Goal: Information Seeking & Learning: Find specific fact

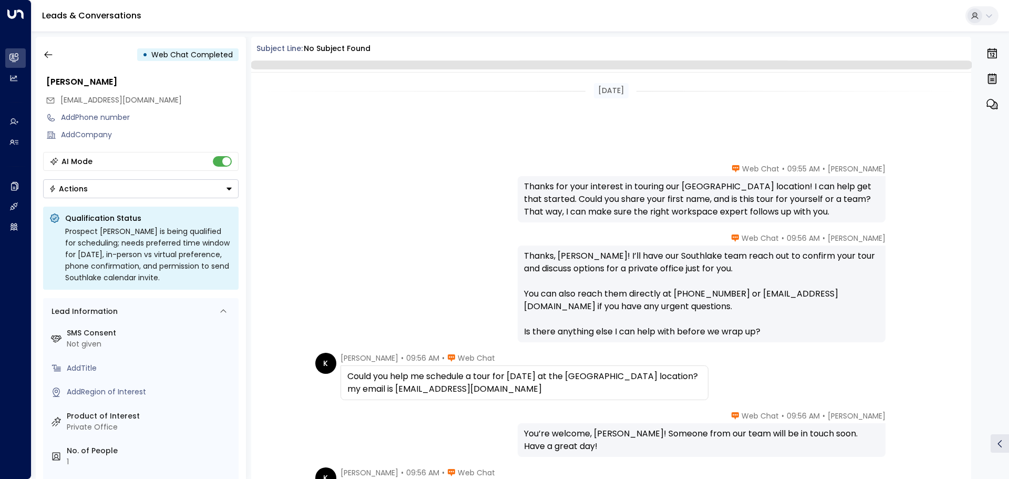
scroll to position [173, 0]
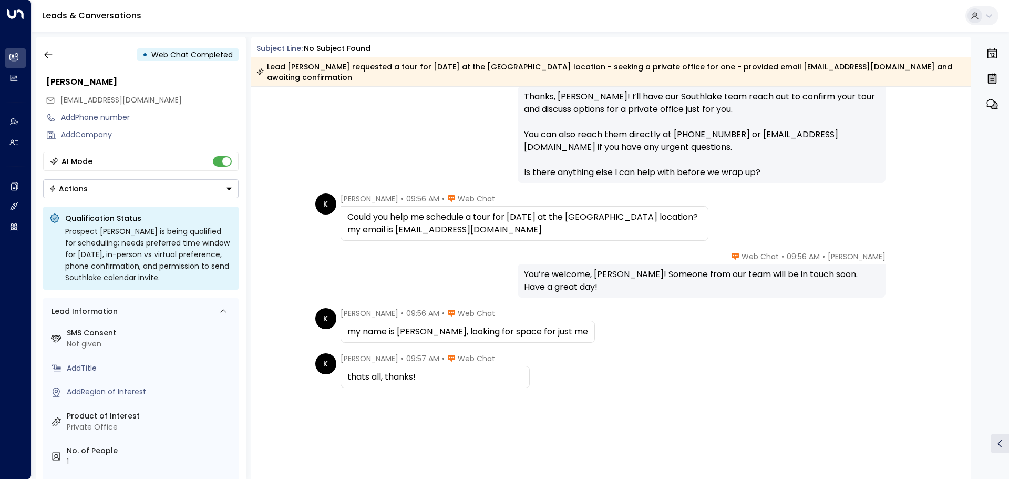
click at [46, 57] on icon "button" at bounding box center [48, 55] width 8 height 7
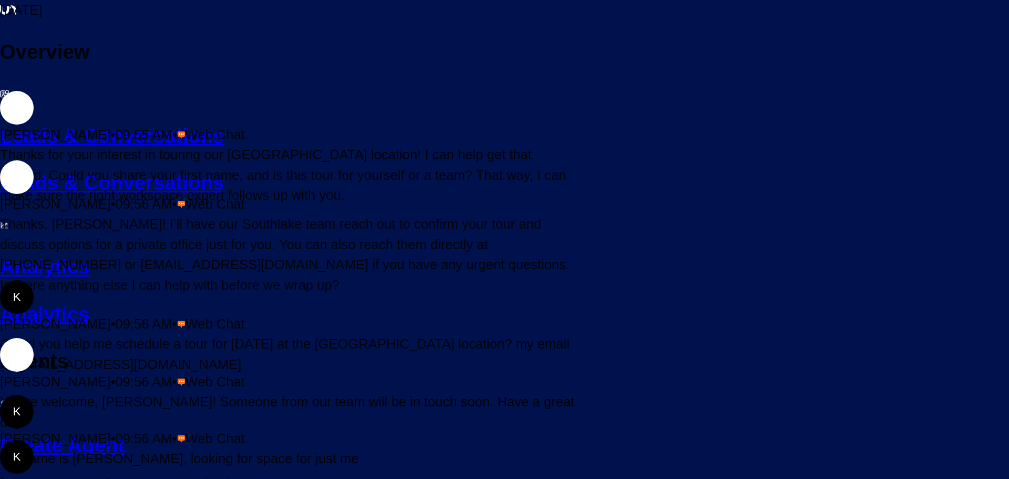
scroll to position [173, 0]
drag, startPoint x: 48, startPoint y: 53, endPoint x: 104, endPoint y: 36, distance: 58.1
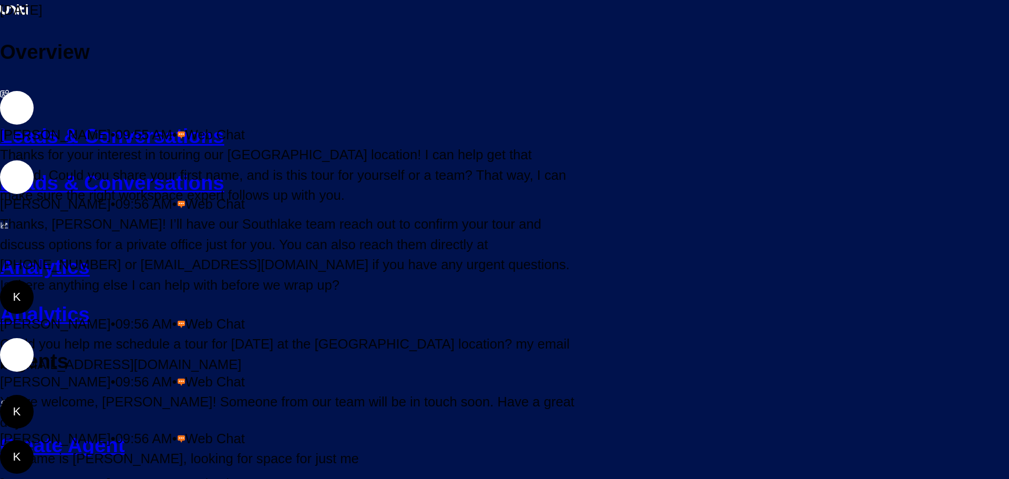
click at [9, 90] on icon at bounding box center [5, 93] width 8 height 6
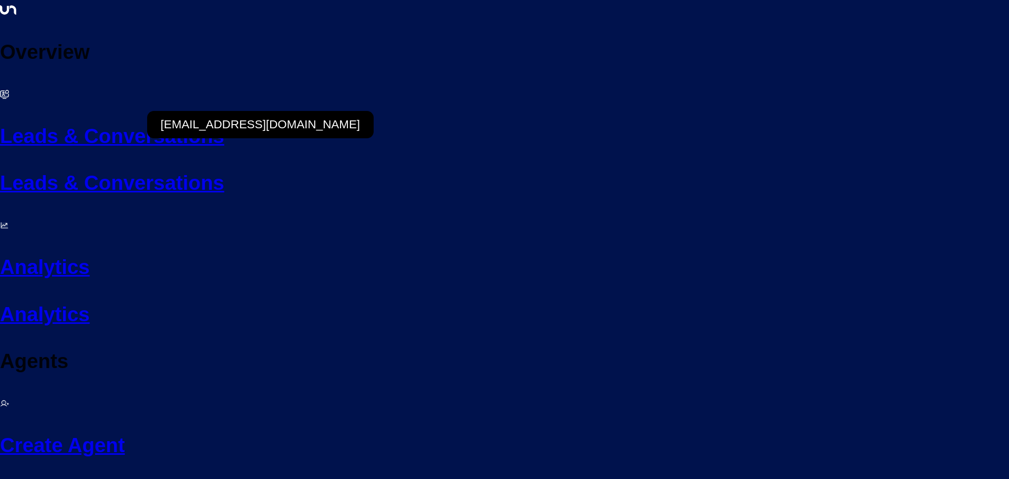
drag, startPoint x: 226, startPoint y: 95, endPoint x: 214, endPoint y: 97, distance: 12.3
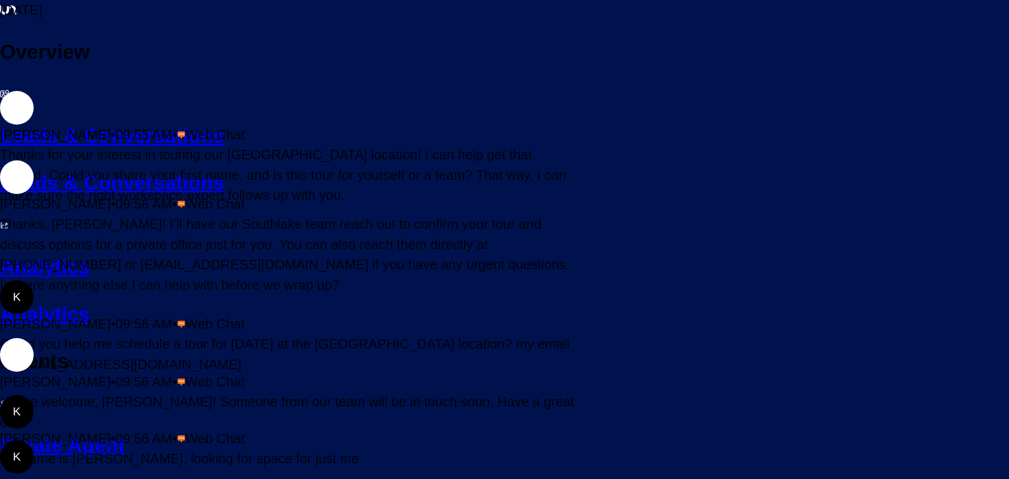
scroll to position [177, 0]
copy div "[EMAIL_ADDRESS][DOMAIN_NAME]"
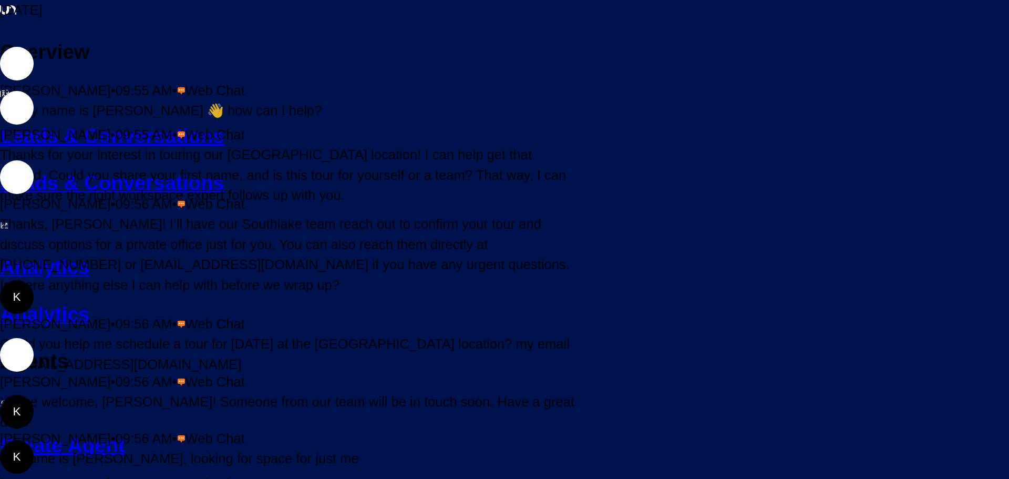
scroll to position [0, 0]
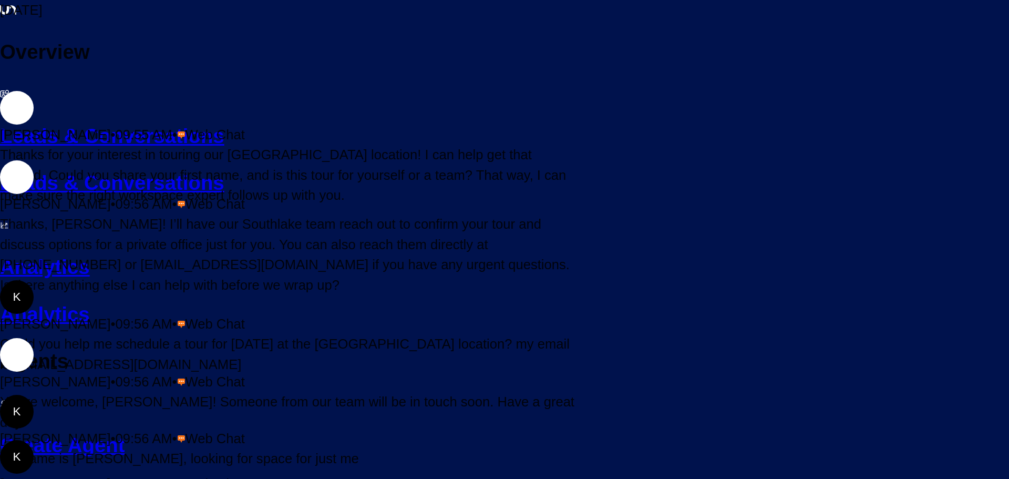
click at [311, 280] on div "K Kyle • 09:56 AM • Web Chat Could you help me schedule a tour for tomorrow at …" at bounding box center [504, 327] width 1009 height 94
